Goal: Information Seeking & Learning: Learn about a topic

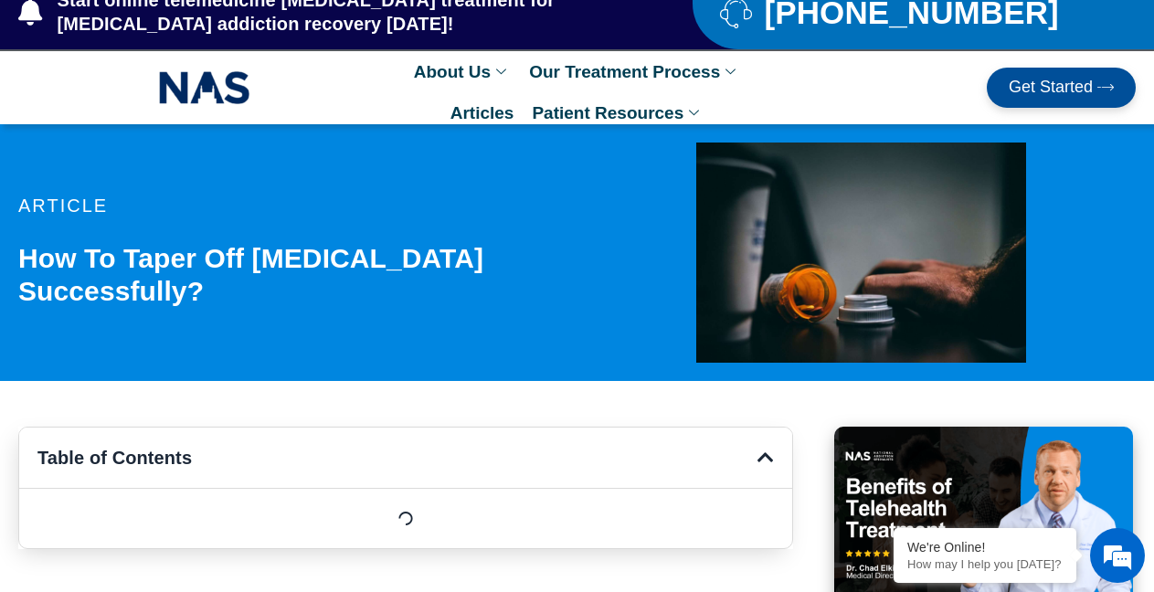
scroll to position [104, 0]
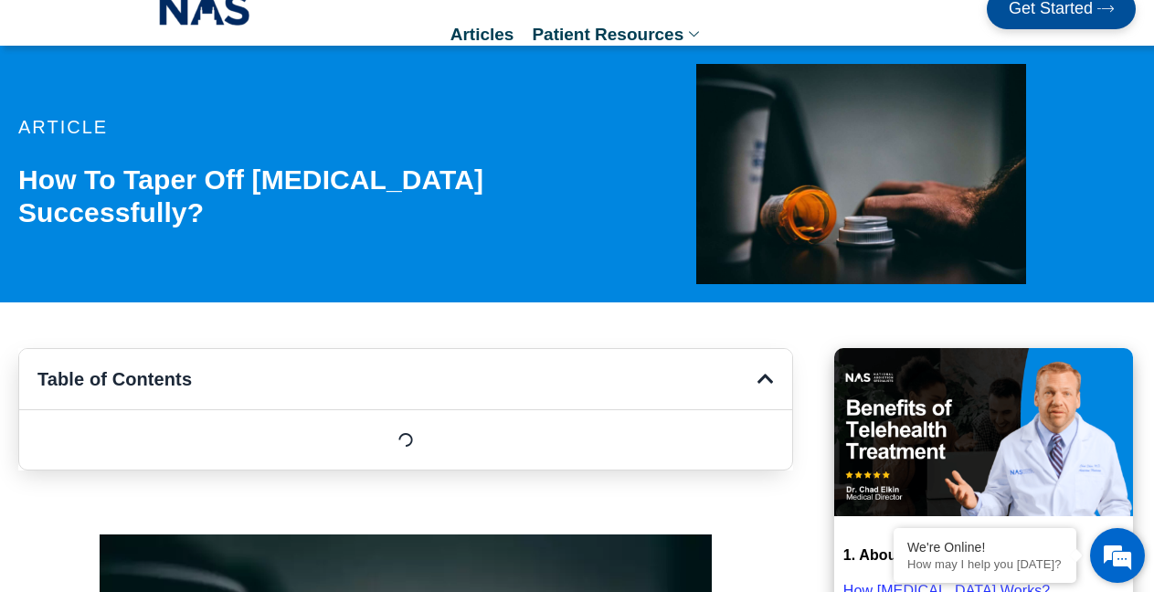
click at [1119, 552] on em at bounding box center [1117, 555] width 49 height 49
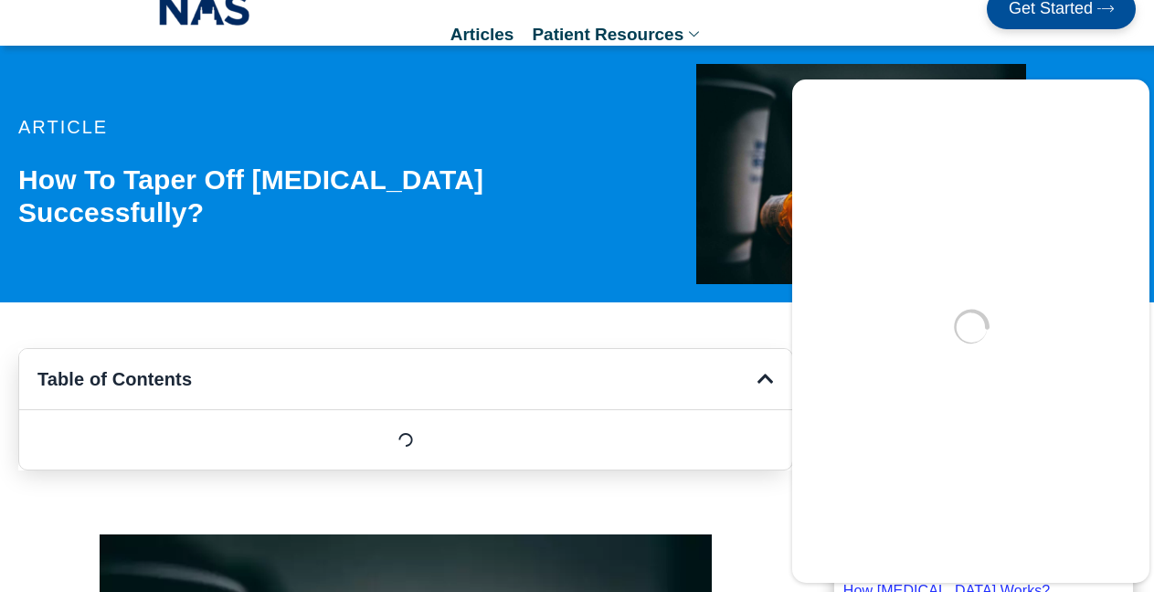
scroll to position [0, 0]
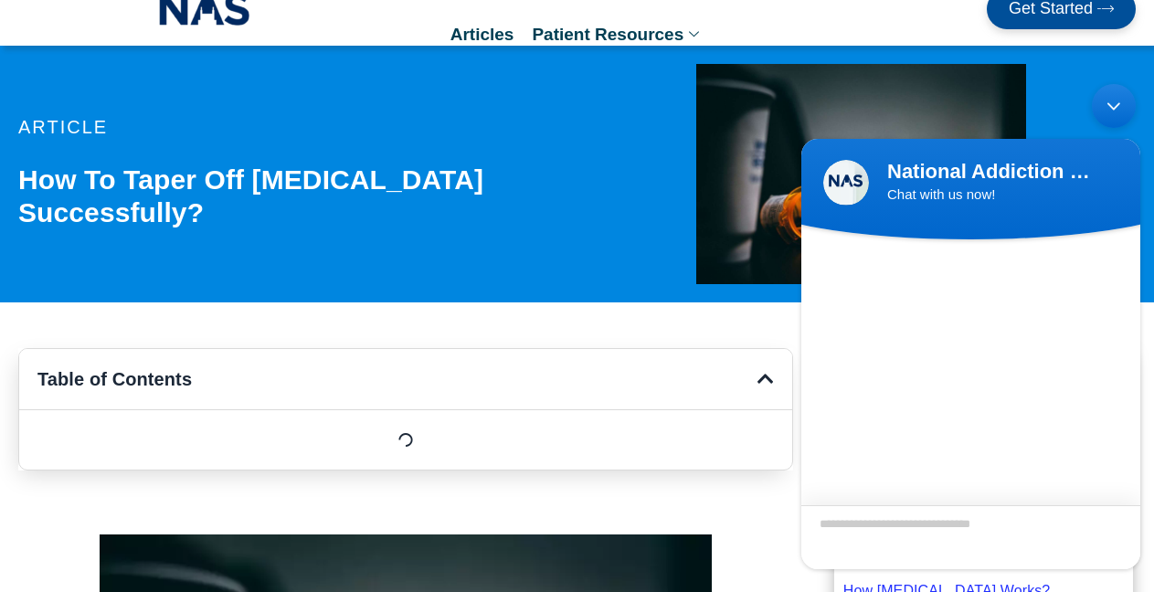
click at [887, 537] on textarea "Type your message and hit 'Enter'" at bounding box center [971, 537] width 339 height 64
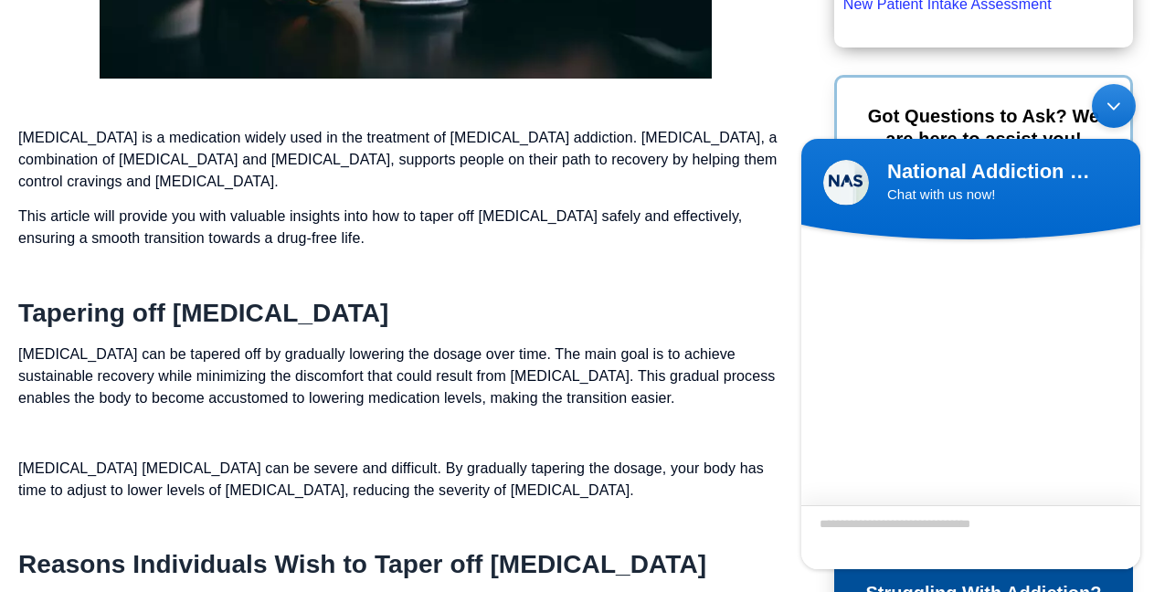
scroll to position [971, 0]
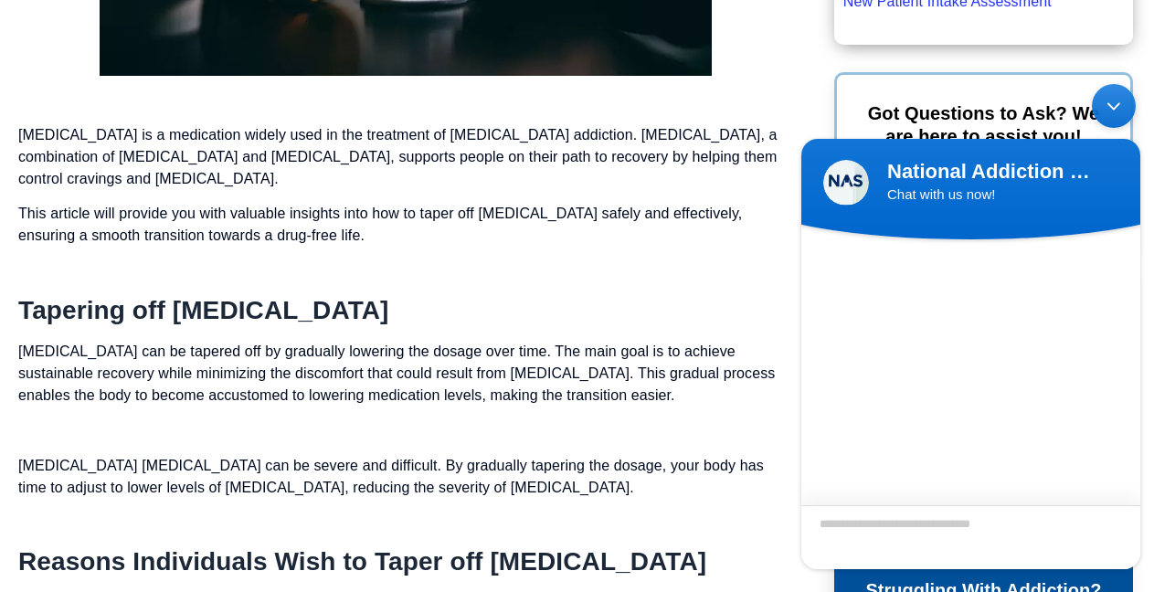
drag, startPoint x: 1167, startPoint y: 37, endPoint x: 1167, endPoint y: 96, distance: 58.5
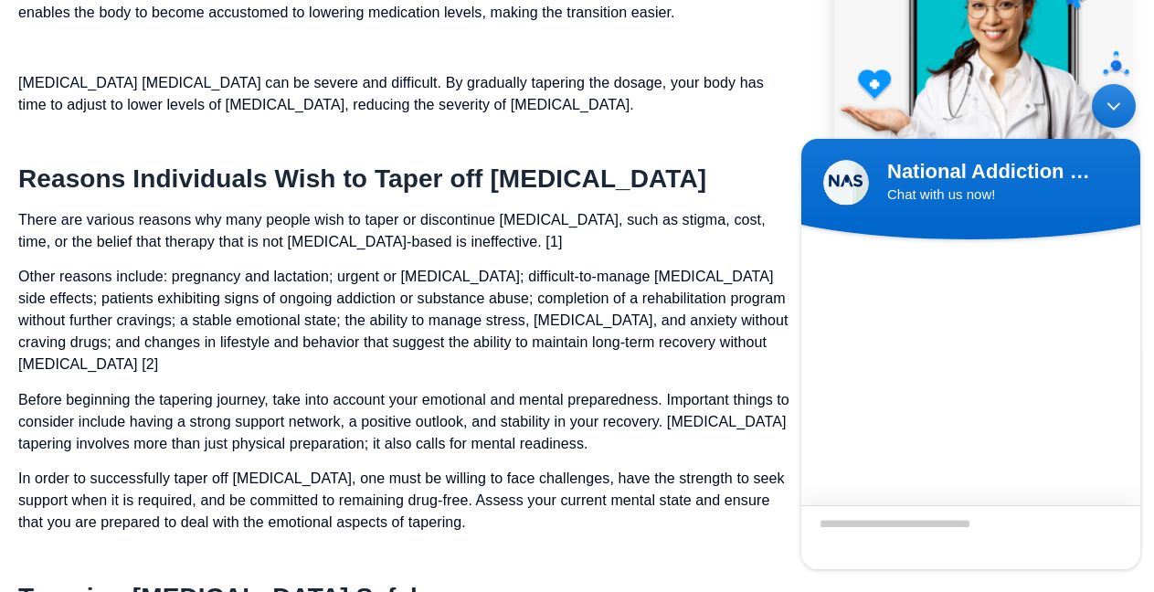
scroll to position [1381, 0]
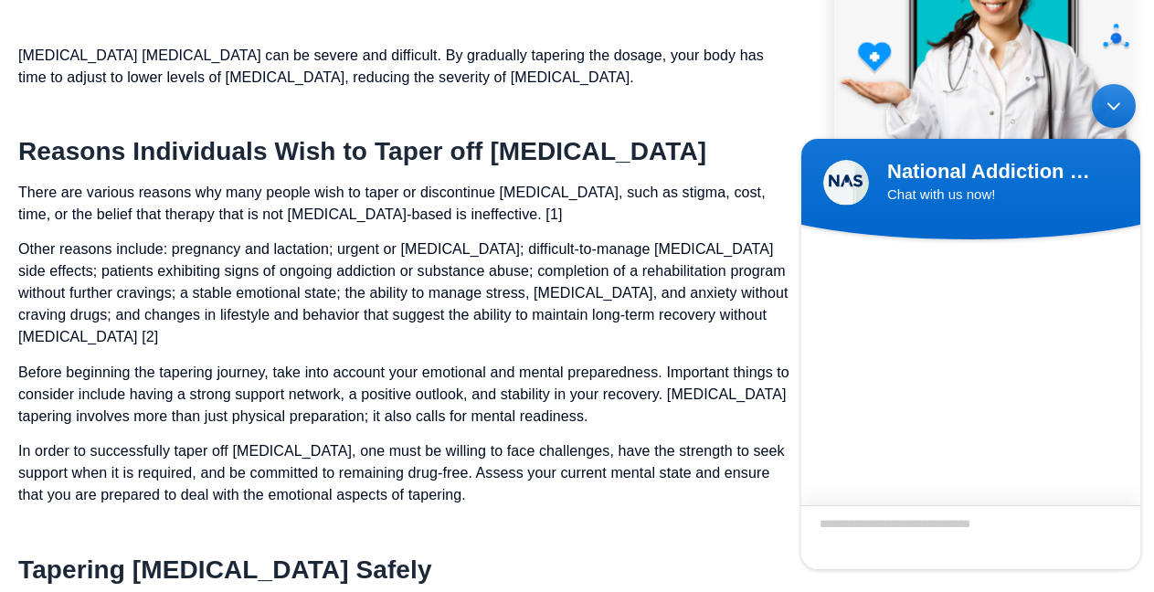
drag, startPoint x: 1164, startPoint y: 105, endPoint x: 1169, endPoint y: 133, distance: 27.8
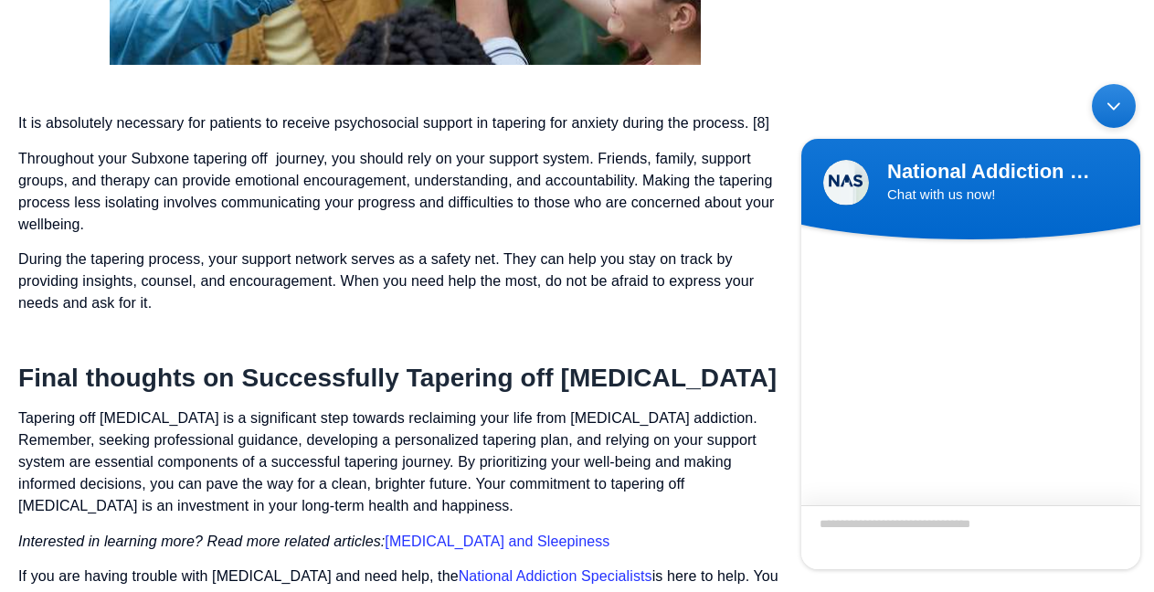
scroll to position [4819, 0]
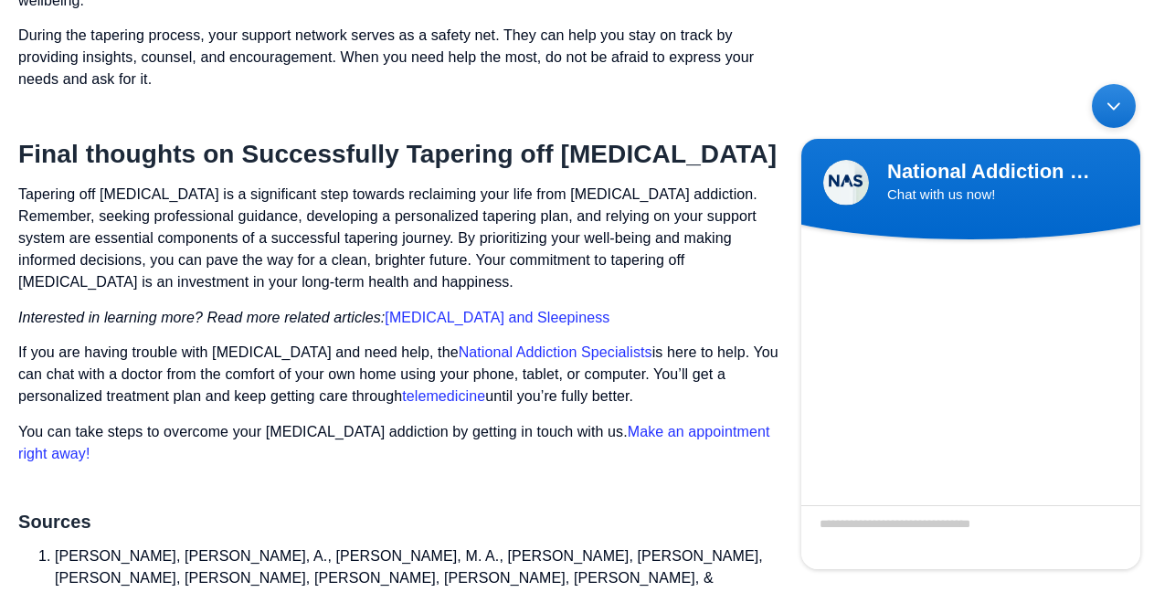
click at [489, 310] on link "[MEDICAL_DATA] and Sleepiness" at bounding box center [497, 318] width 225 height 16
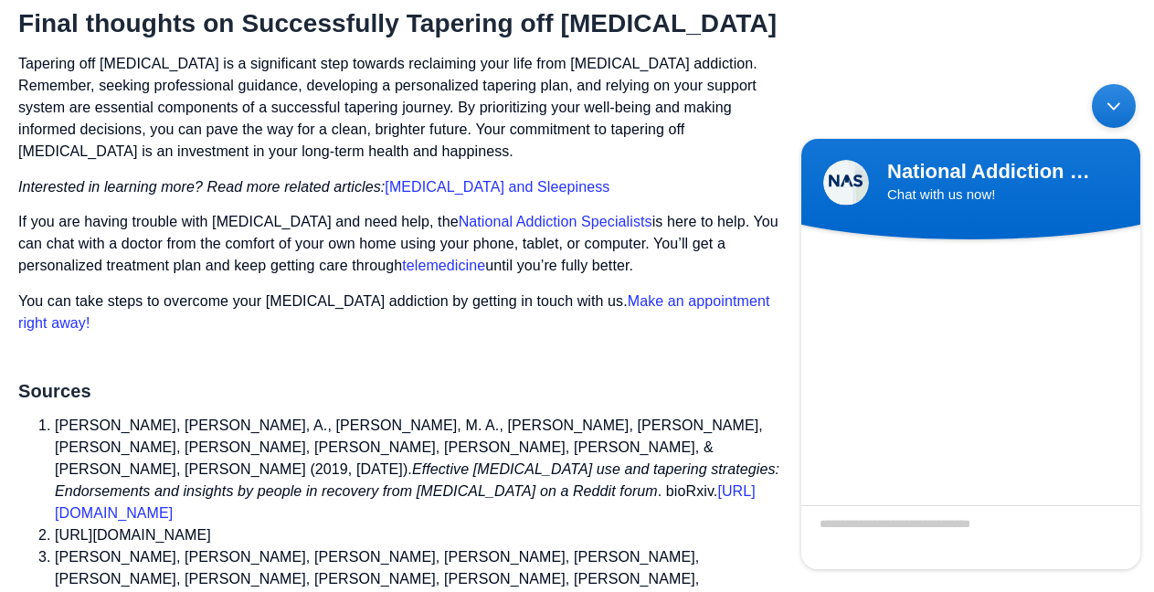
scroll to position [5236, 0]
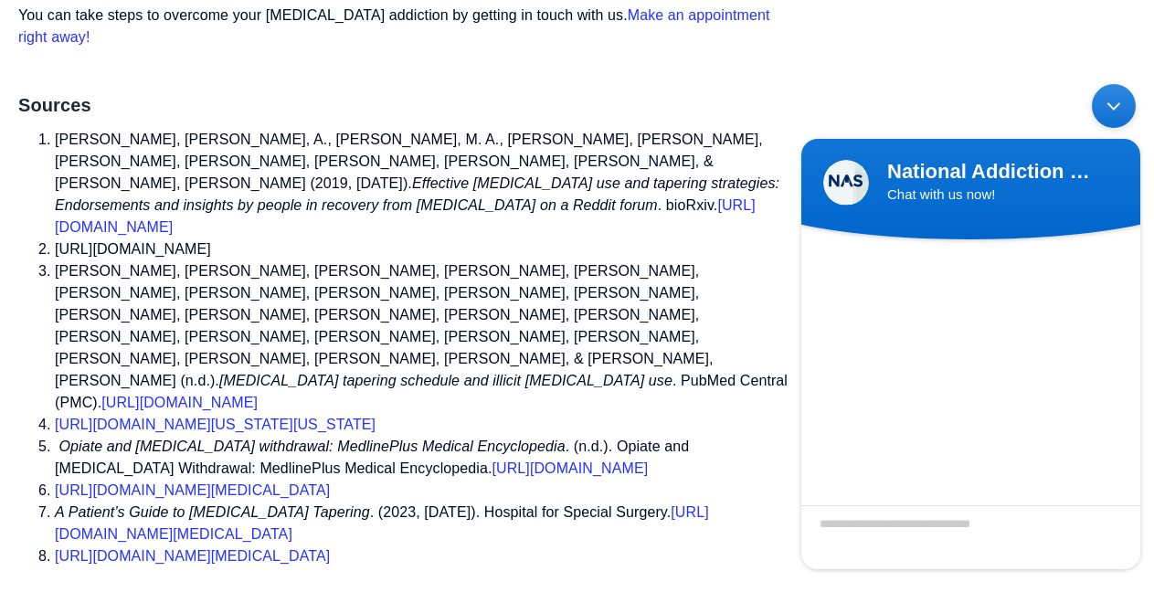
drag, startPoint x: 1126, startPoint y: 109, endPoint x: 1711, endPoint y: 263, distance: 605.0
click at [1126, 109] on div "Minimize live chat window" at bounding box center [1114, 106] width 44 height 44
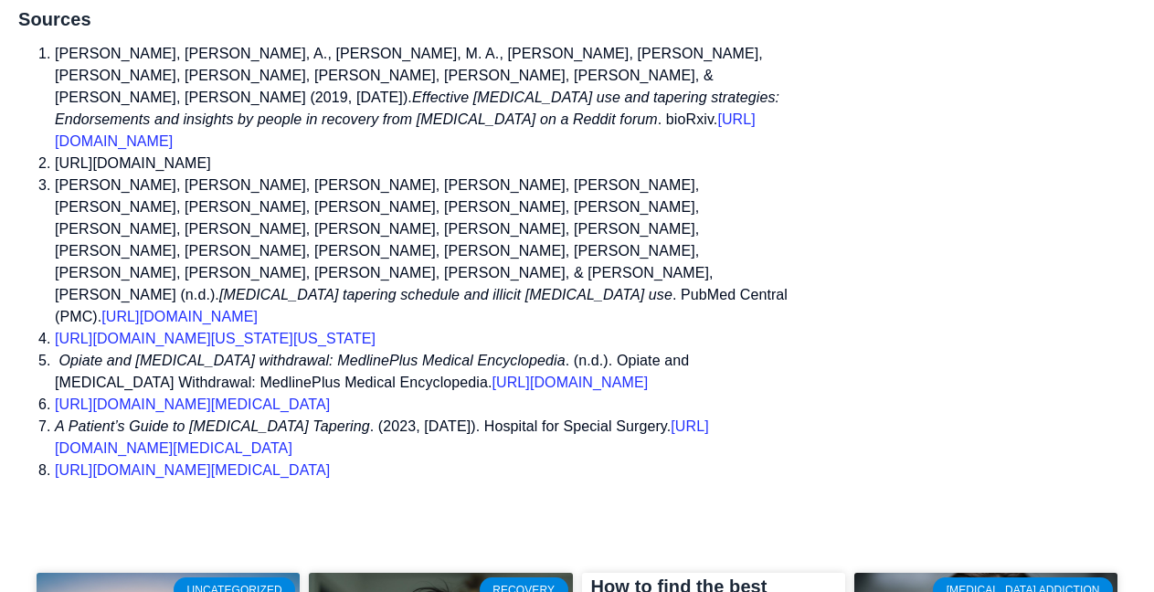
scroll to position [5340, 0]
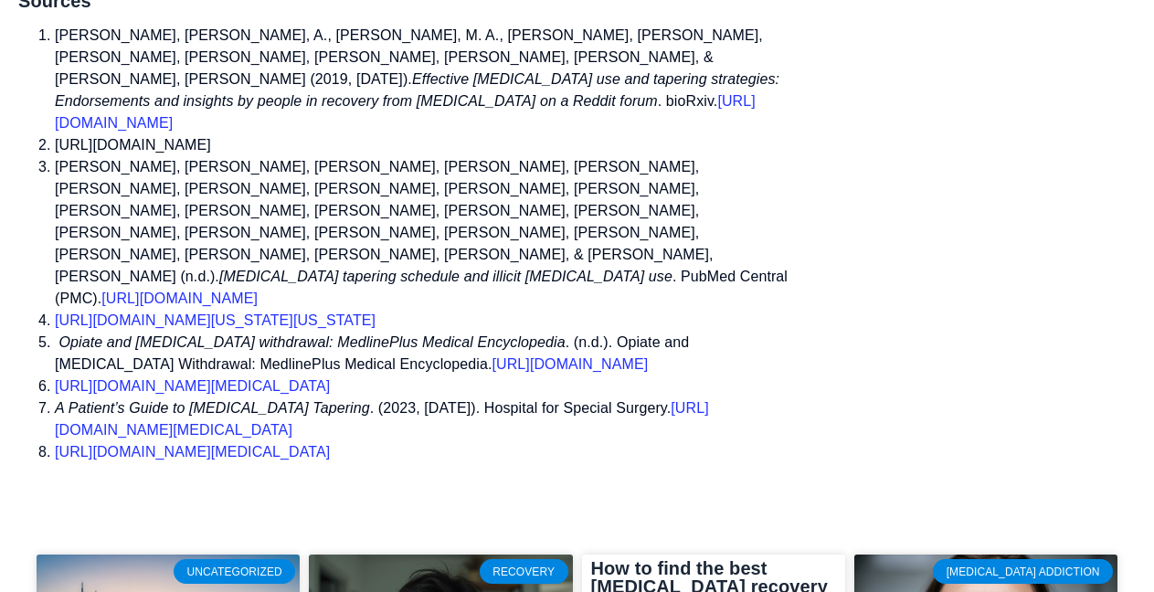
click at [330, 444] on link "https://www.cdc.gov/drugoverdose/pdf/Assessing_Benefits_Harms_of_Opioid_Therapy…" at bounding box center [192, 452] width 275 height 16
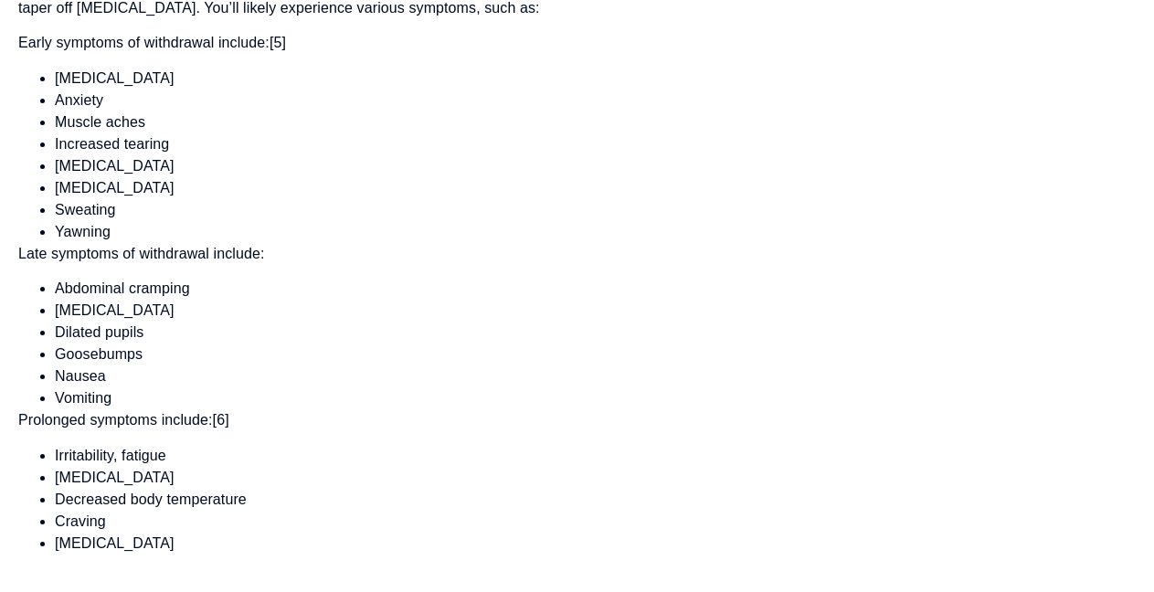
scroll to position [3569, 0]
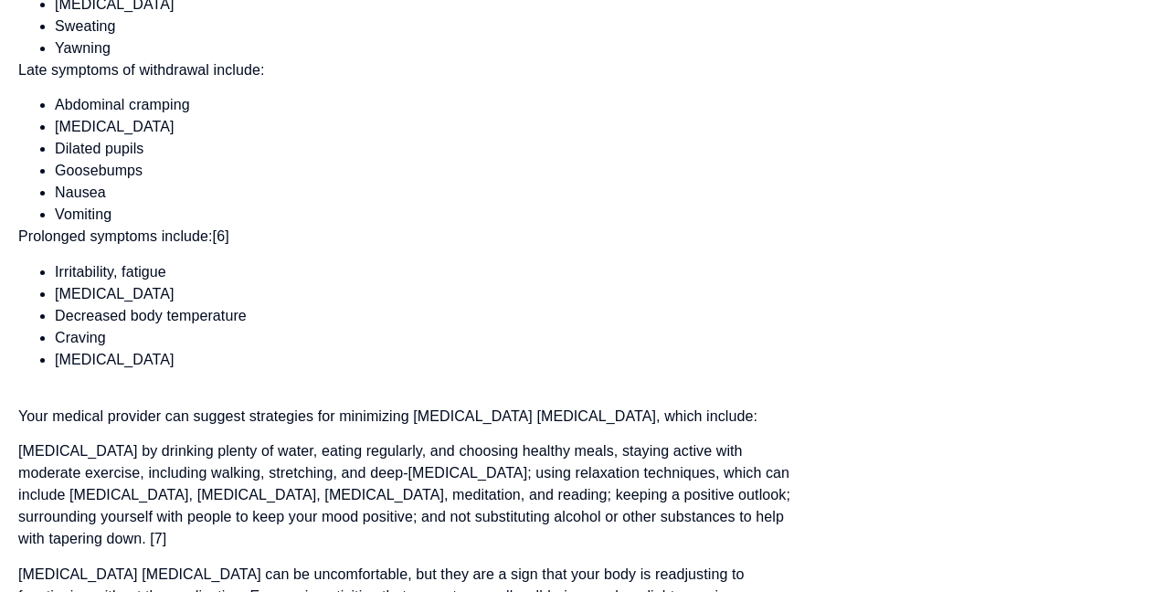
drag, startPoint x: 1111, startPoint y: 147, endPoint x: 1012, endPoint y: 42, distance: 144.8
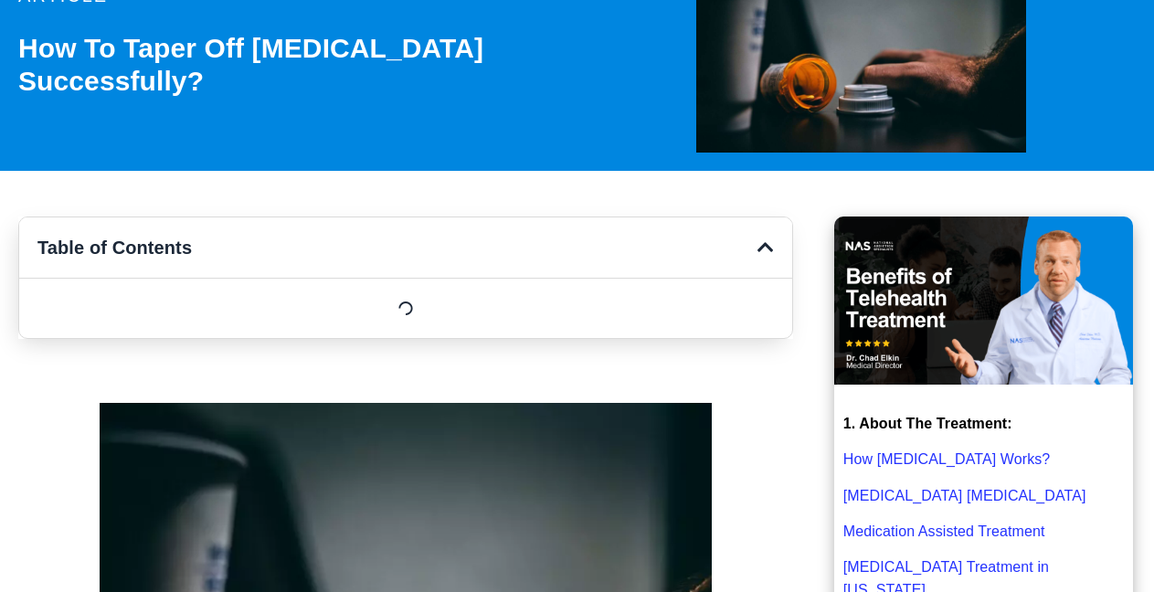
scroll to position [0, 0]
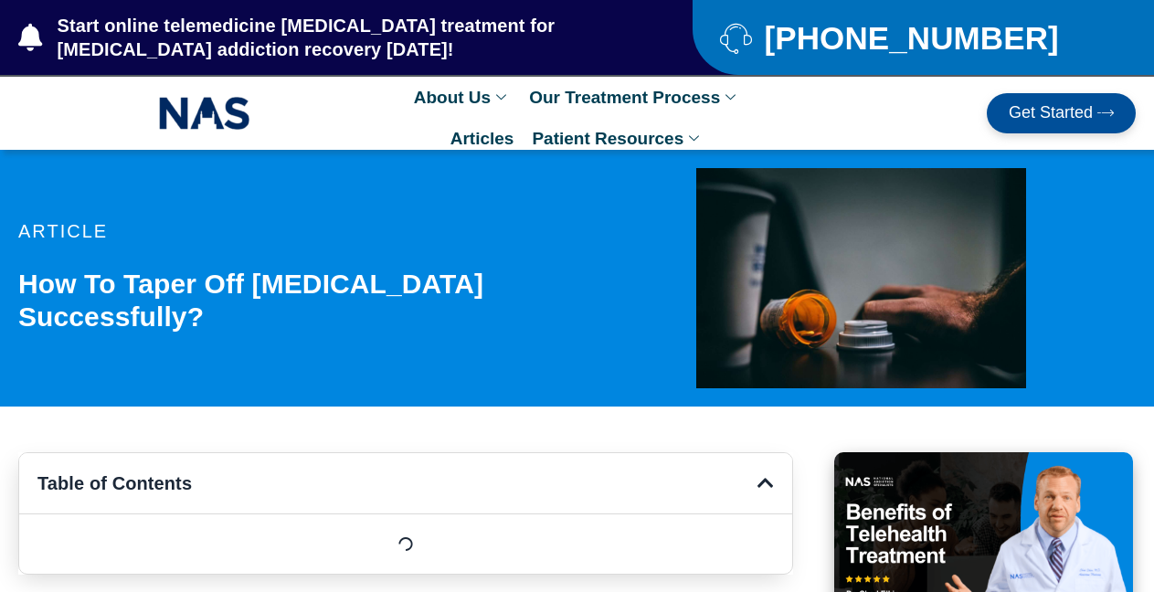
drag, startPoint x: 1160, startPoint y: 298, endPoint x: 1164, endPoint y: 1, distance: 297.1
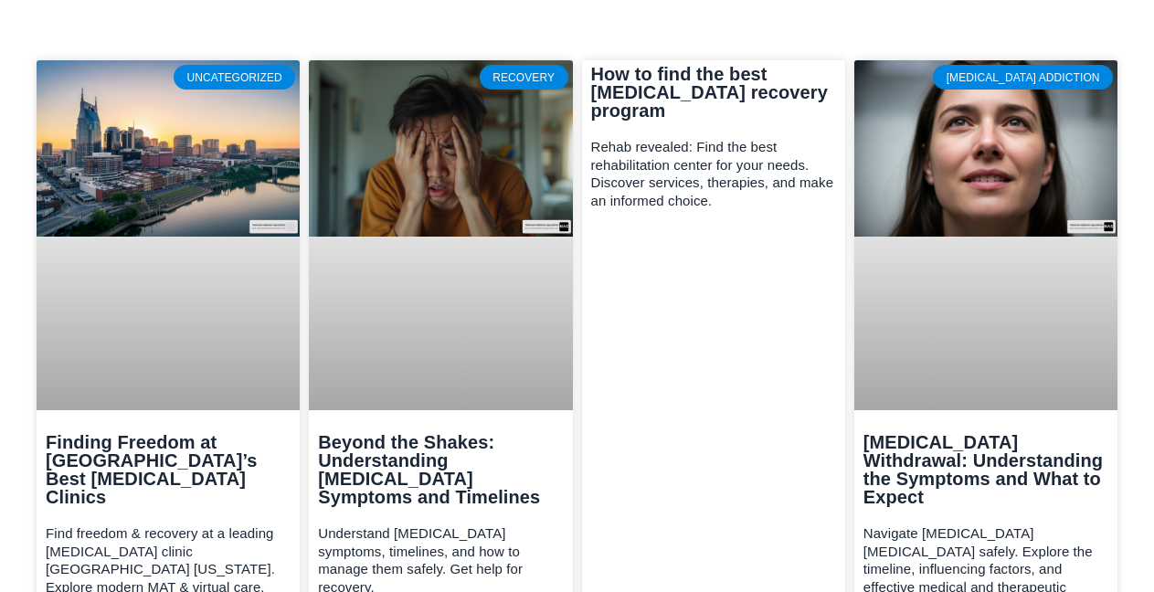
scroll to position [6043, 0]
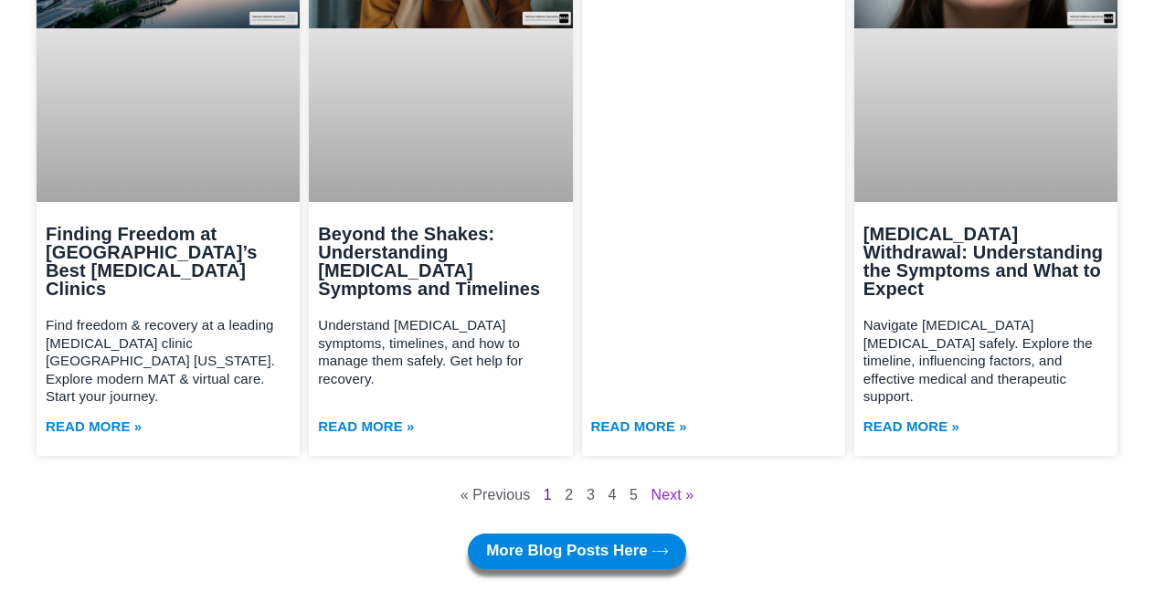
click at [680, 487] on link "Next »" at bounding box center [673, 495] width 43 height 16
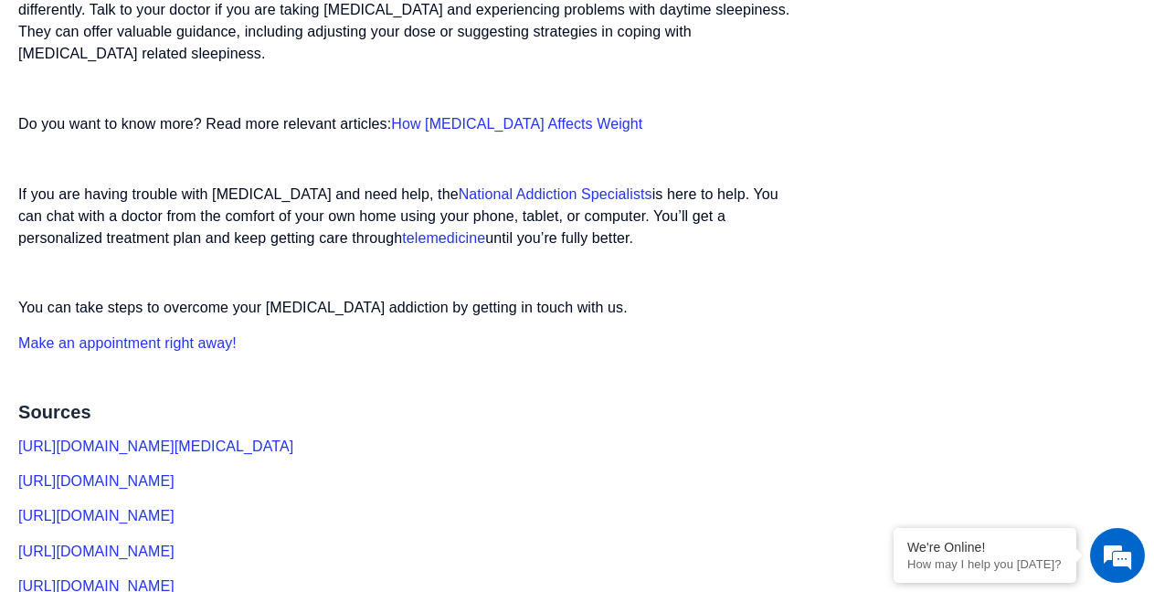
scroll to position [4168, 0]
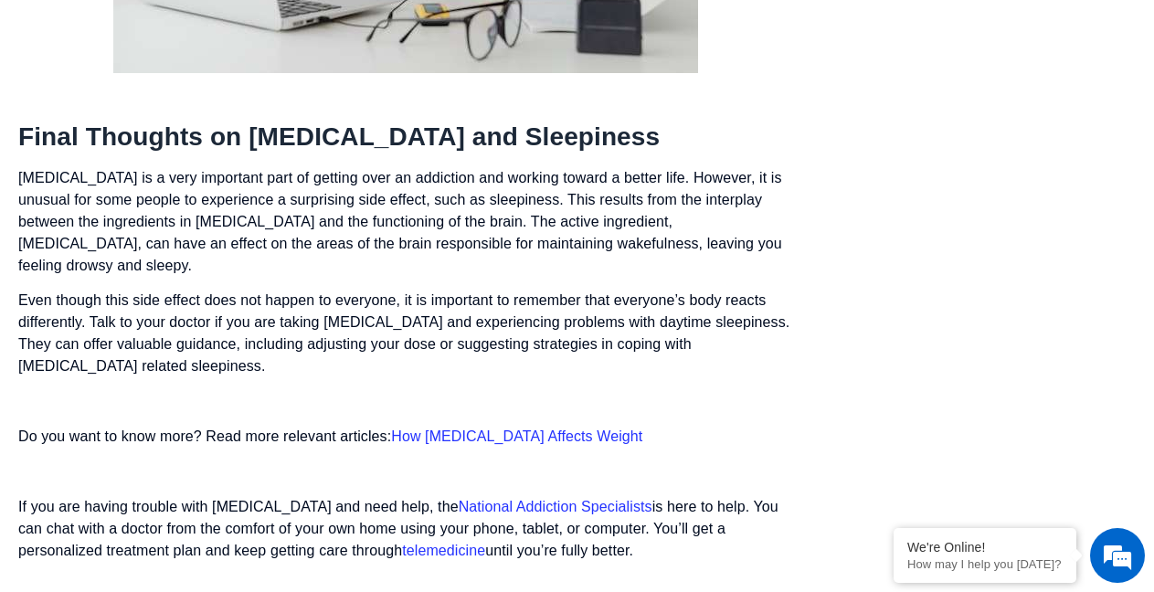
click at [543, 429] on link "How Suboxone Affects Weight" at bounding box center [516, 437] width 251 height 16
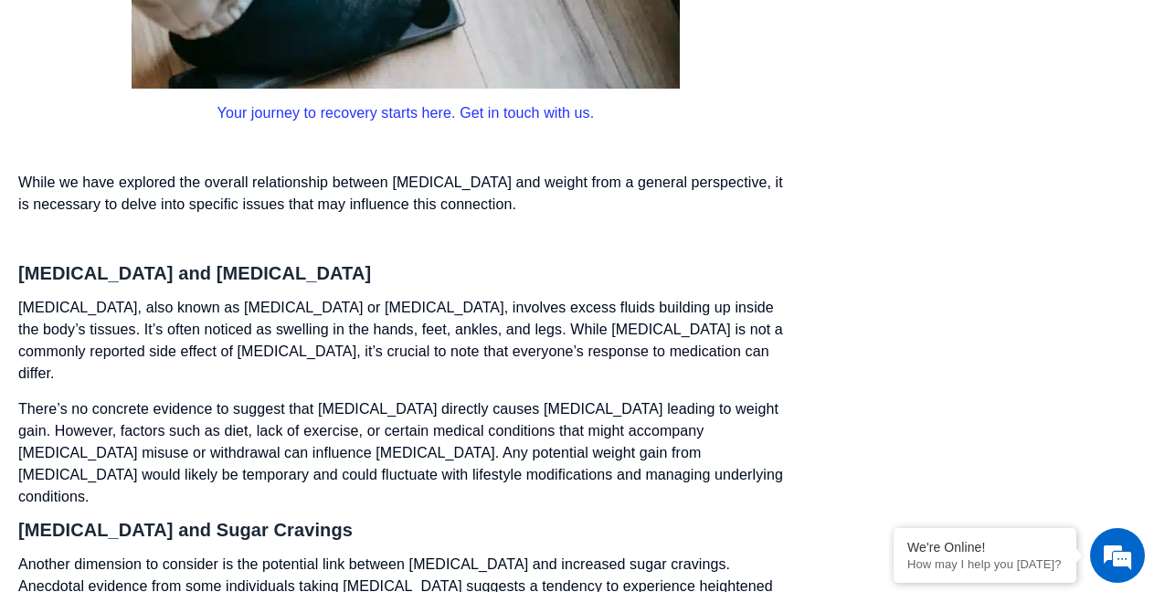
scroll to position [3022, 0]
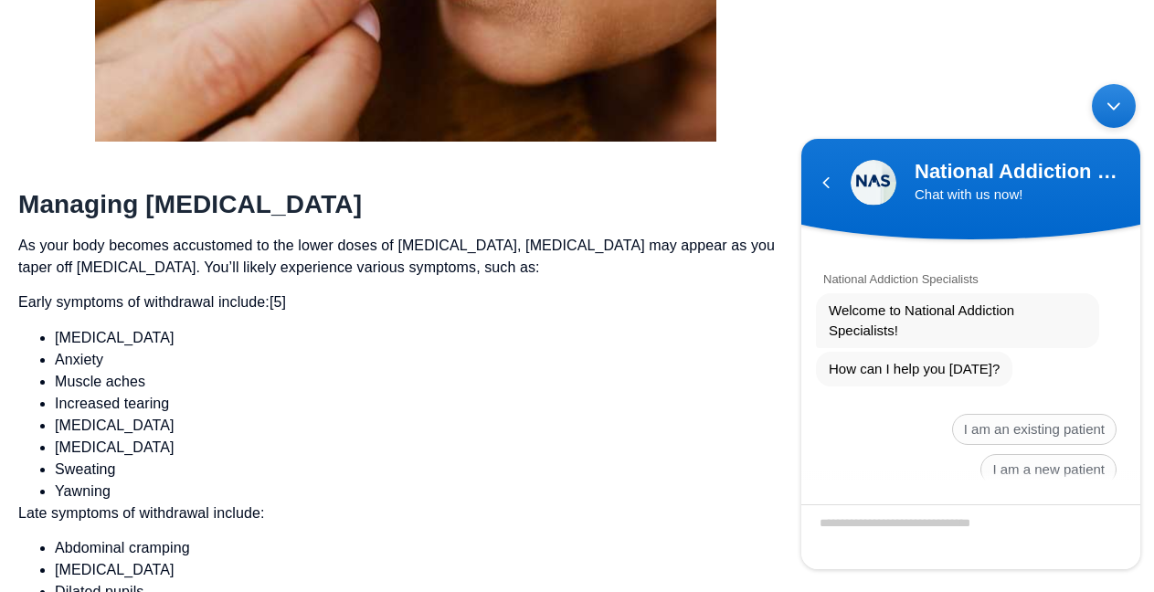
scroll to position [3683, 0]
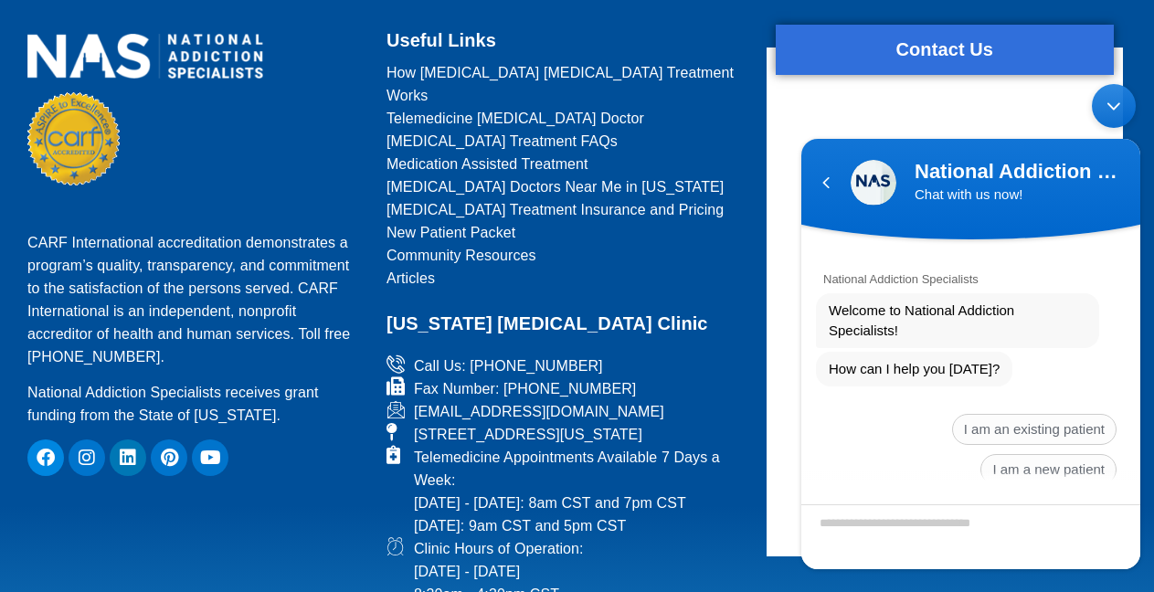
drag, startPoint x: 1169, startPoint y: 563, endPoint x: 1153, endPoint y: 396, distance: 168.0
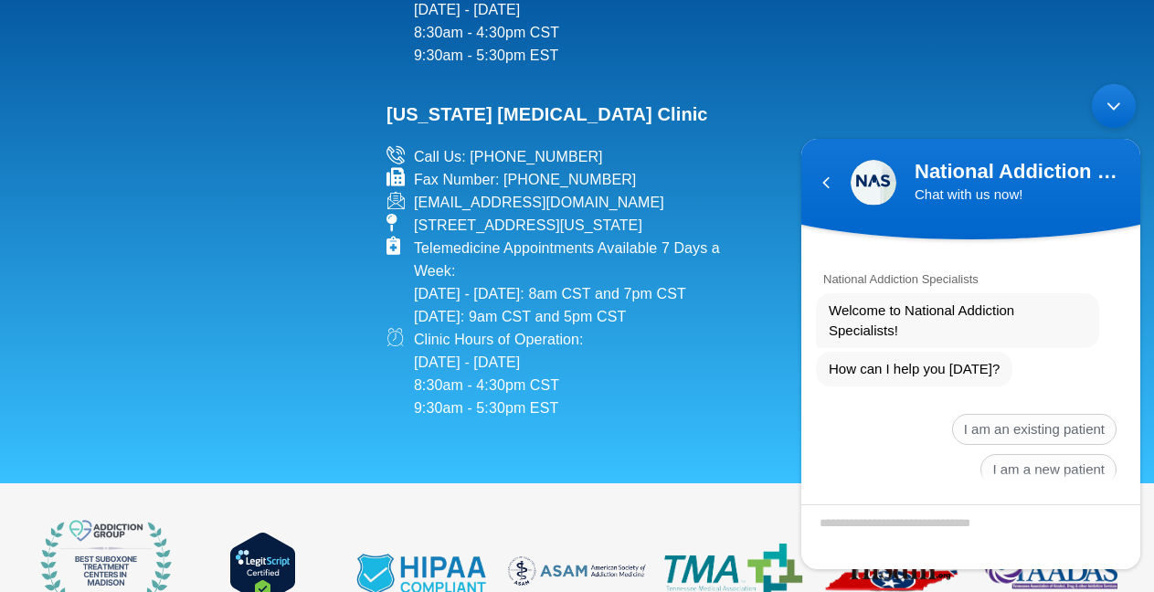
scroll to position [7515, 0]
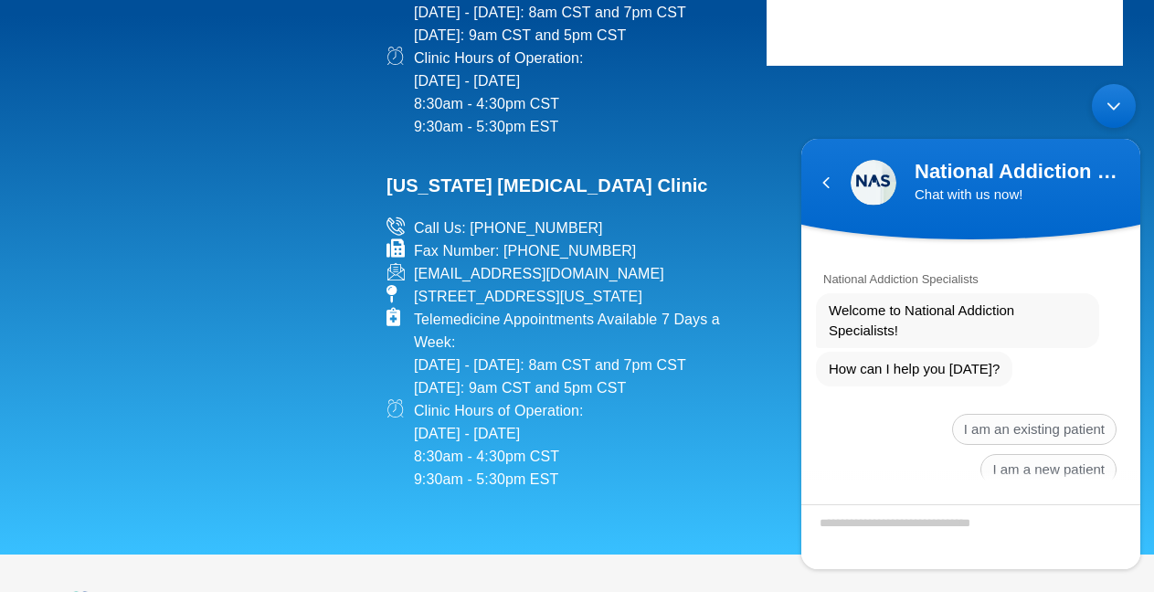
drag, startPoint x: 1121, startPoint y: 118, endPoint x: 1961, endPoint y: 288, distance: 857.0
click at [1121, 118] on div "Minimize live chat window" at bounding box center [1114, 106] width 44 height 44
